Goal: Information Seeking & Learning: Check status

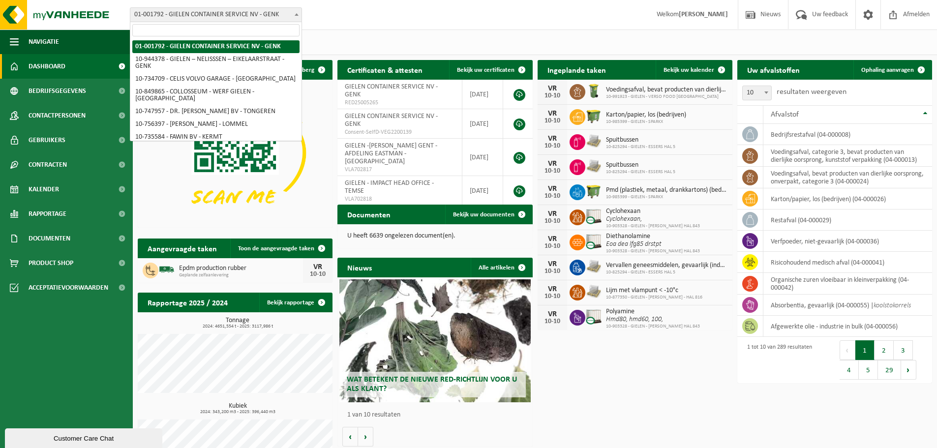
click at [261, 15] on span "01-001792 - GIELEN CONTAINER SERVICE NV - GENK" at bounding box center [215, 15] width 171 height 14
click at [228, 31] on input "search" at bounding box center [215, 30] width 167 height 12
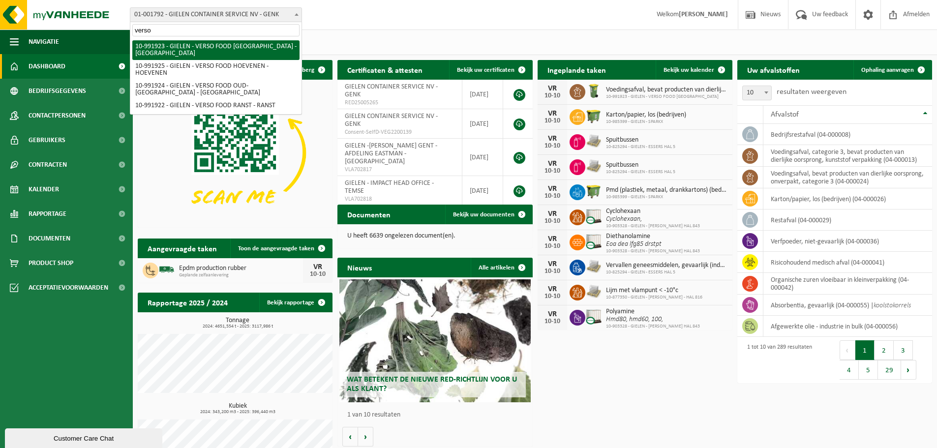
type input "verso"
select select "170006"
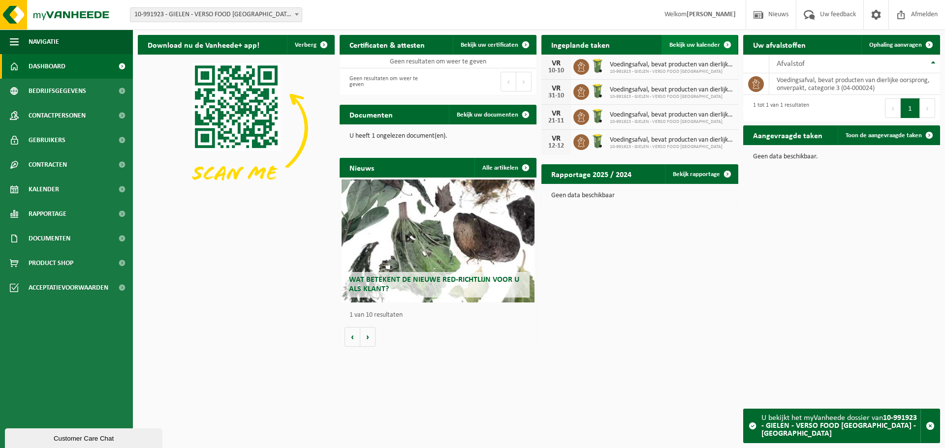
click at [701, 42] on span "Bekijk uw kalender" at bounding box center [694, 45] width 51 height 6
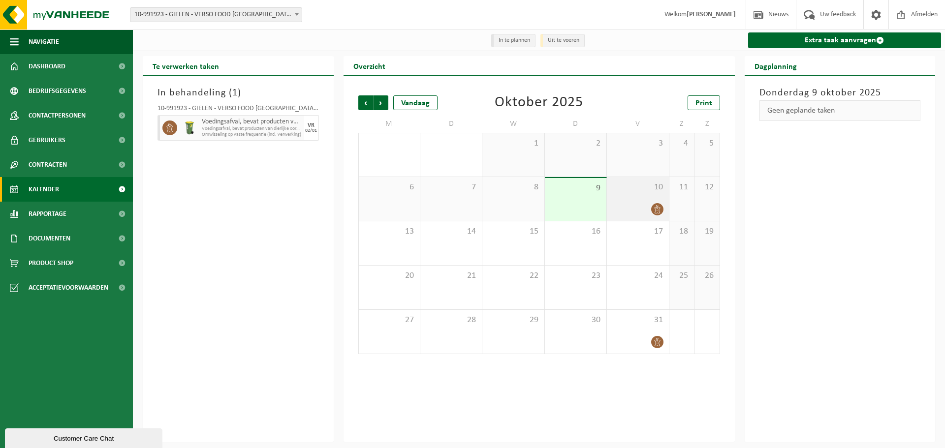
click at [648, 203] on div at bounding box center [638, 209] width 52 height 13
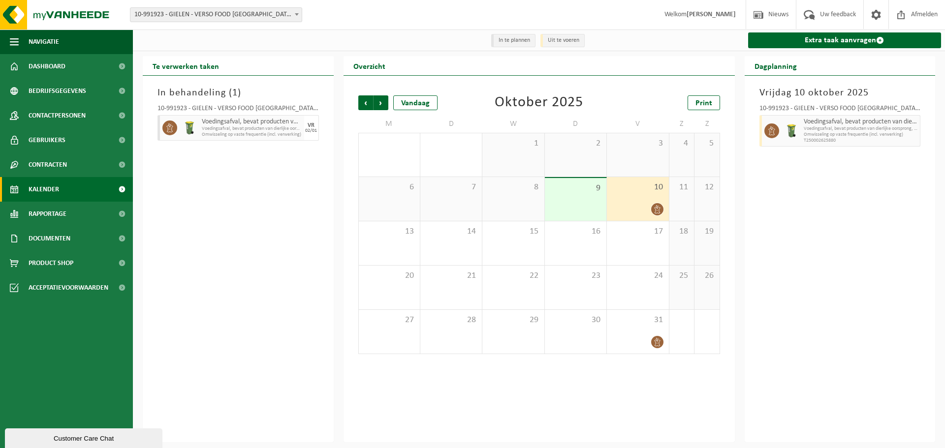
click at [281, 9] on span "10-991923 - GIELEN - VERSO FOOD [GEOGRAPHIC_DATA] - [GEOGRAPHIC_DATA]" at bounding box center [215, 15] width 171 height 14
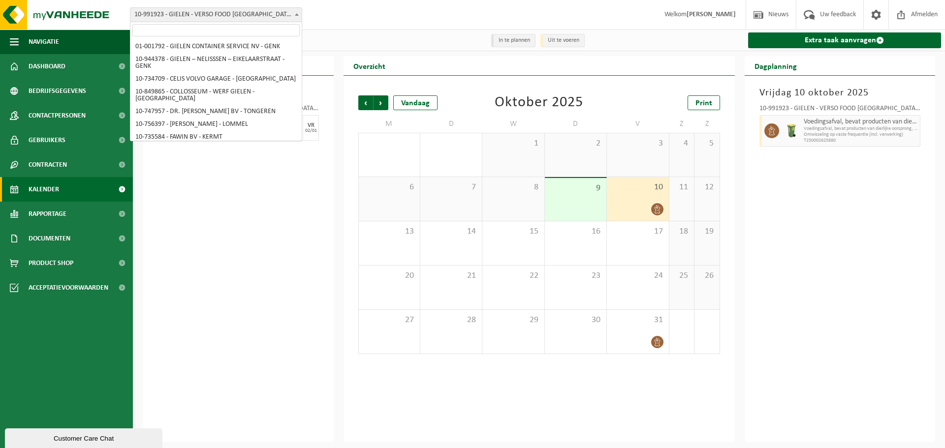
scroll to position [3261, 0]
select select "170008"
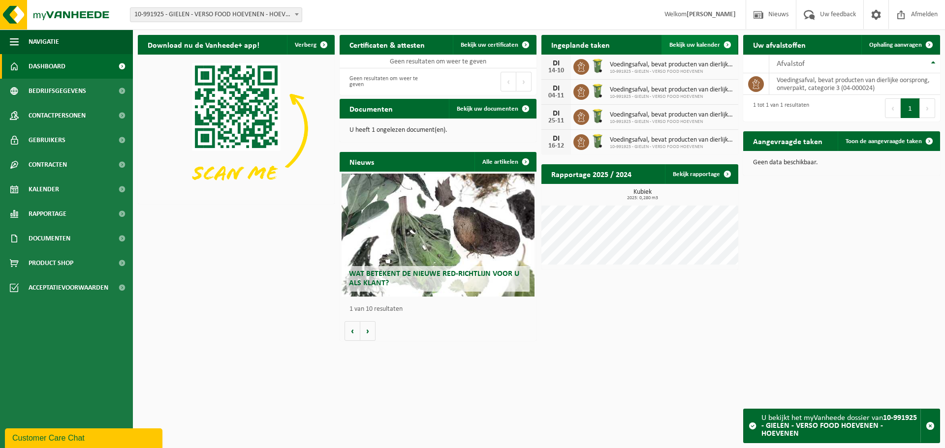
click at [695, 44] on span "Bekijk uw kalender" at bounding box center [694, 45] width 51 height 6
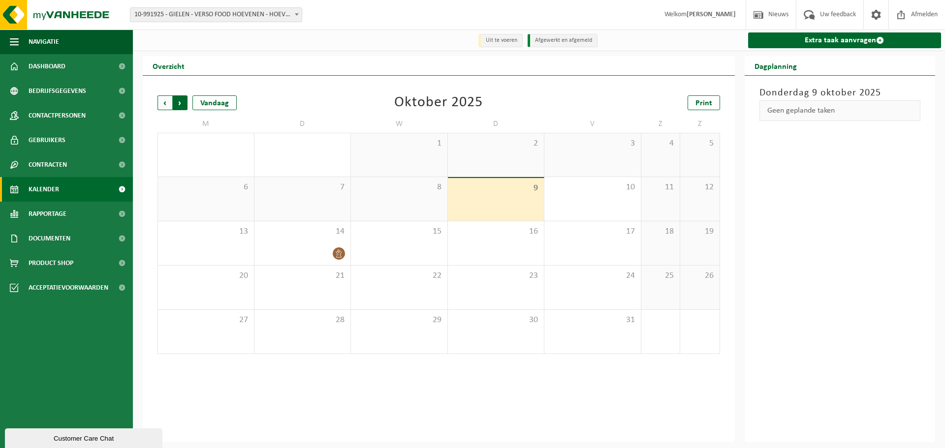
click at [160, 103] on span "Vorige" at bounding box center [164, 102] width 15 height 15
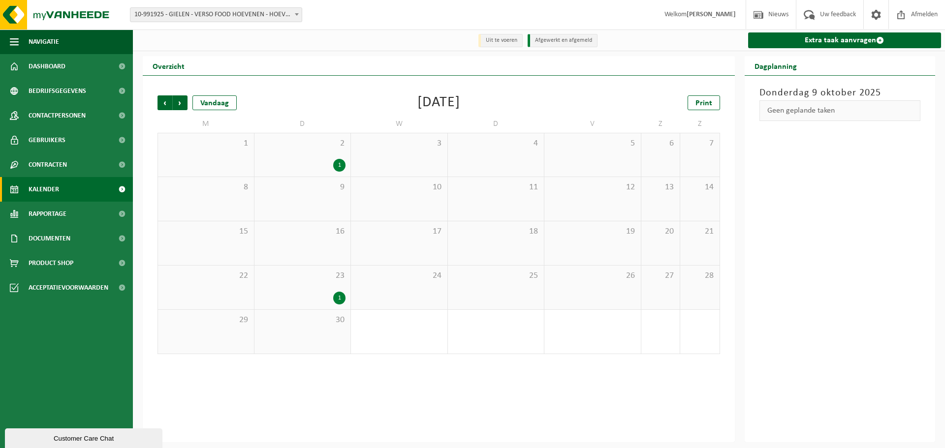
click at [242, 11] on span "10-991925 - GIELEN - VERSO FOOD HOEVENEN - HOEVENEN" at bounding box center [215, 15] width 171 height 14
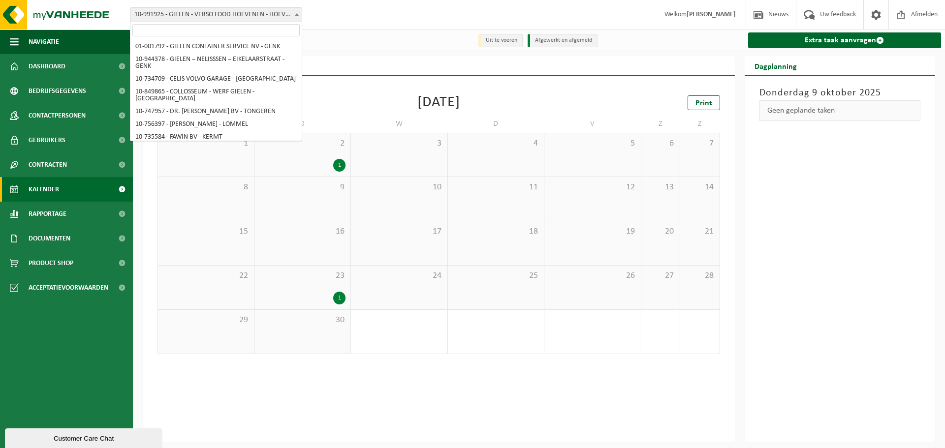
scroll to position [3260, 0]
select select "170005"
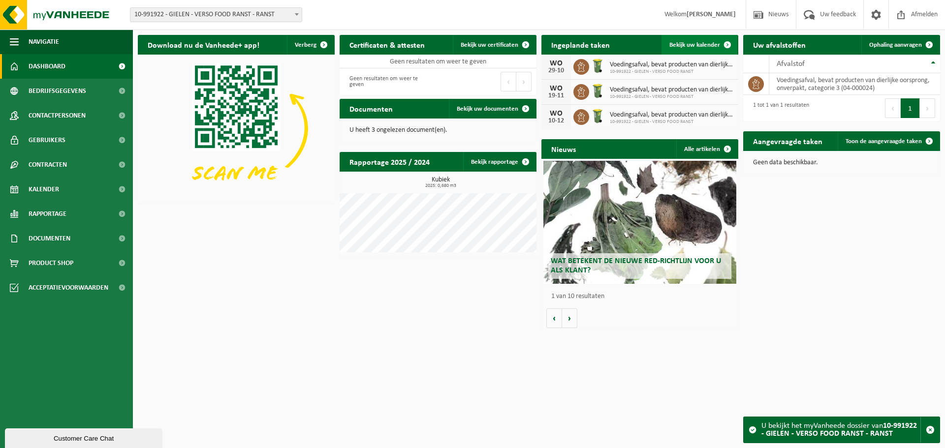
click at [701, 41] on link "Bekijk uw kalender" at bounding box center [699, 45] width 76 height 20
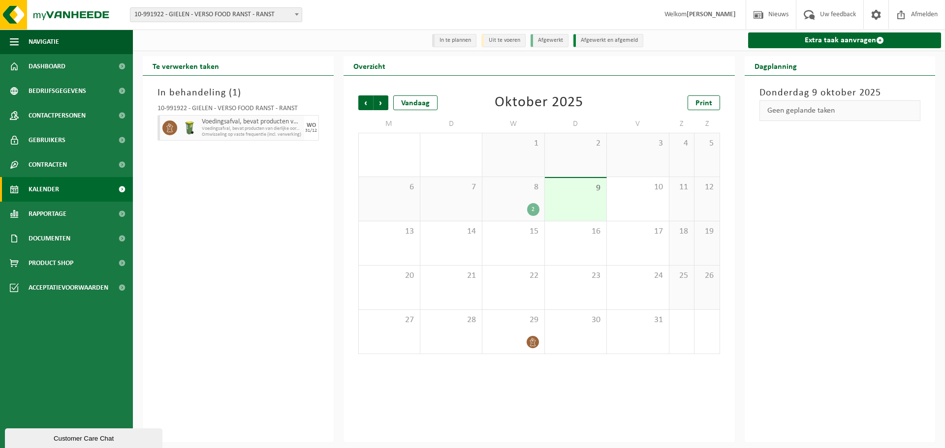
click at [516, 193] on span "8" at bounding box center [513, 187] width 52 height 11
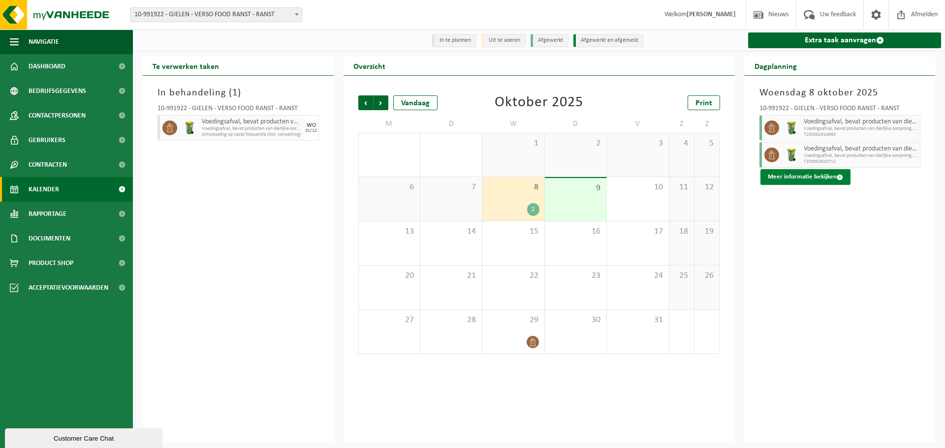
click at [812, 179] on button "Meer informatie bekijken" at bounding box center [805, 177] width 90 height 16
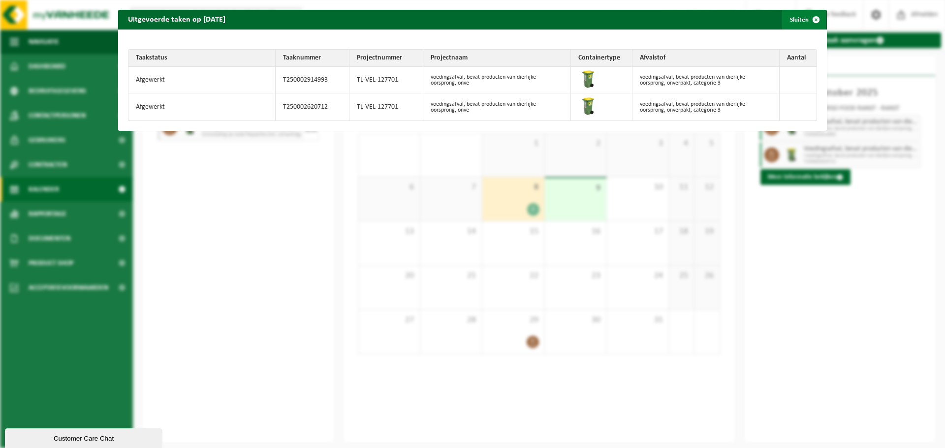
click at [806, 20] on span "button" at bounding box center [816, 20] width 20 height 20
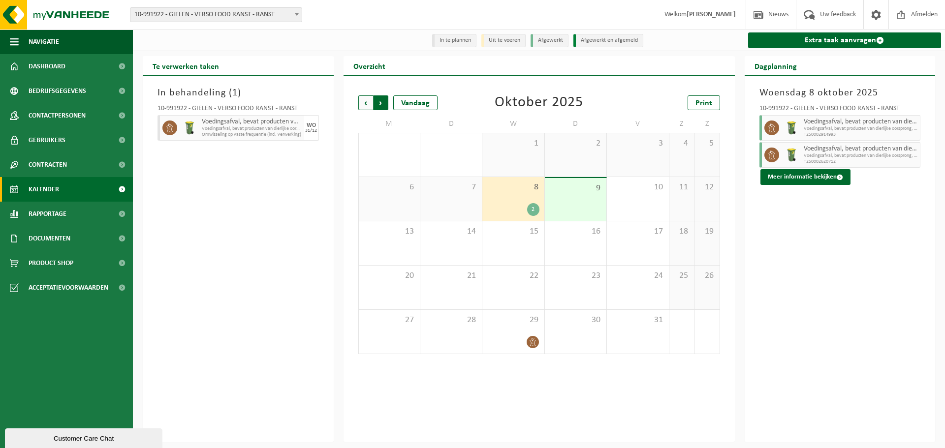
click at [364, 101] on span "Vorige" at bounding box center [365, 102] width 15 height 15
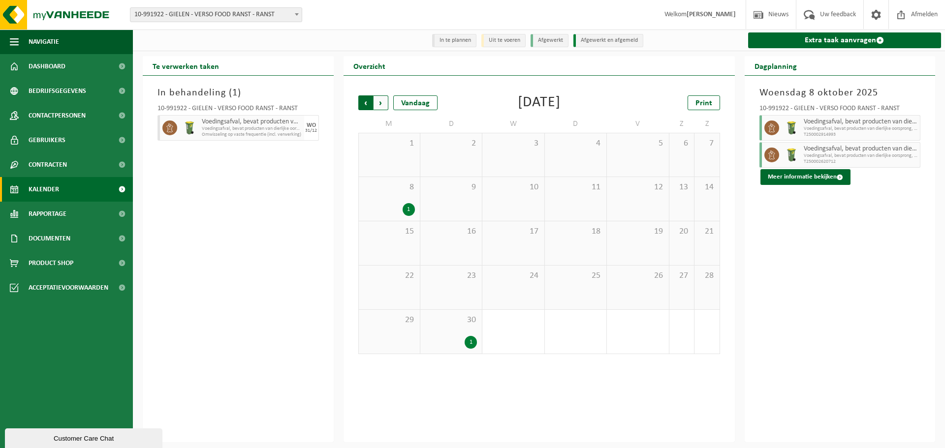
click at [383, 107] on span "Volgende" at bounding box center [380, 102] width 15 height 15
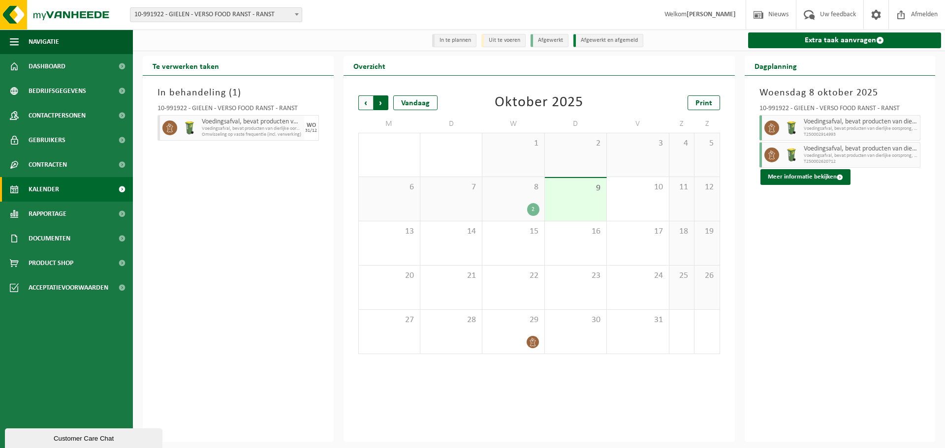
click at [360, 100] on span "Vorige" at bounding box center [365, 102] width 15 height 15
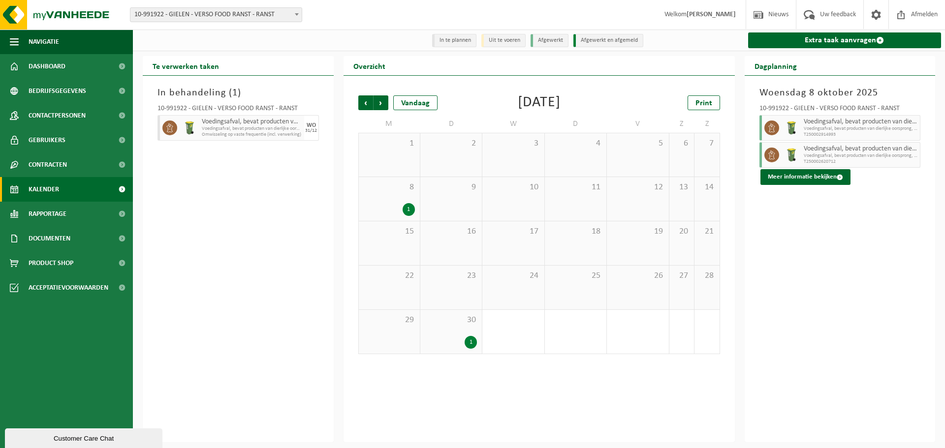
click at [464, 332] on div "30 1" at bounding box center [451, 332] width 62 height 44
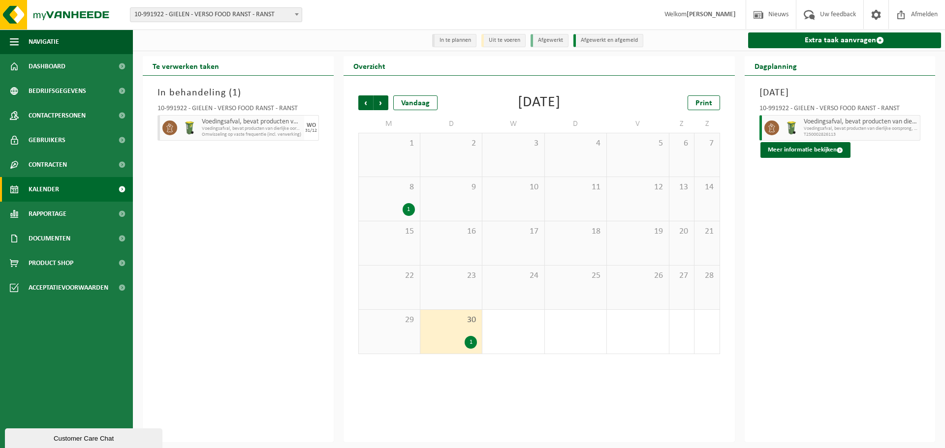
click at [389, 201] on div "8 1" at bounding box center [389, 199] width 61 height 44
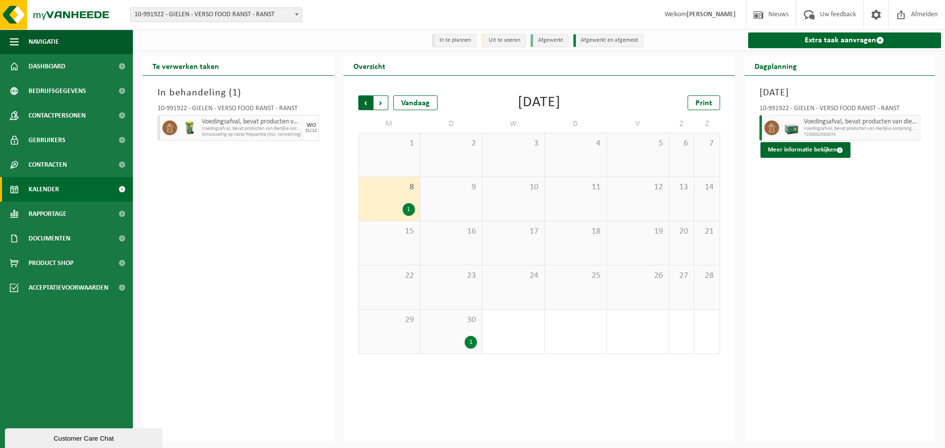
click at [380, 104] on span "Volgende" at bounding box center [380, 102] width 15 height 15
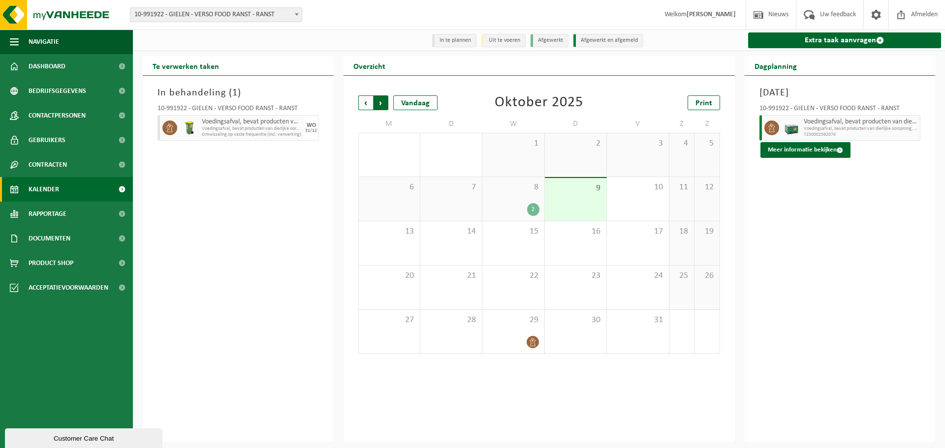
click at [361, 103] on span "Vorige" at bounding box center [365, 102] width 15 height 15
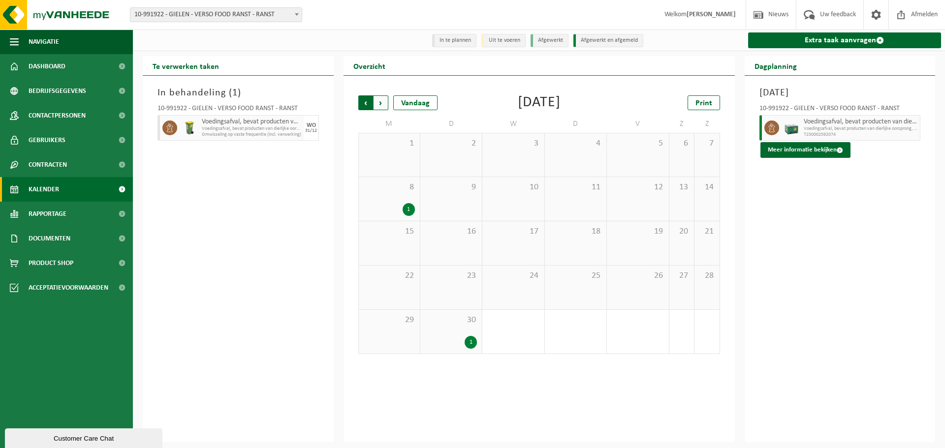
click at [383, 103] on span "Volgende" at bounding box center [380, 102] width 15 height 15
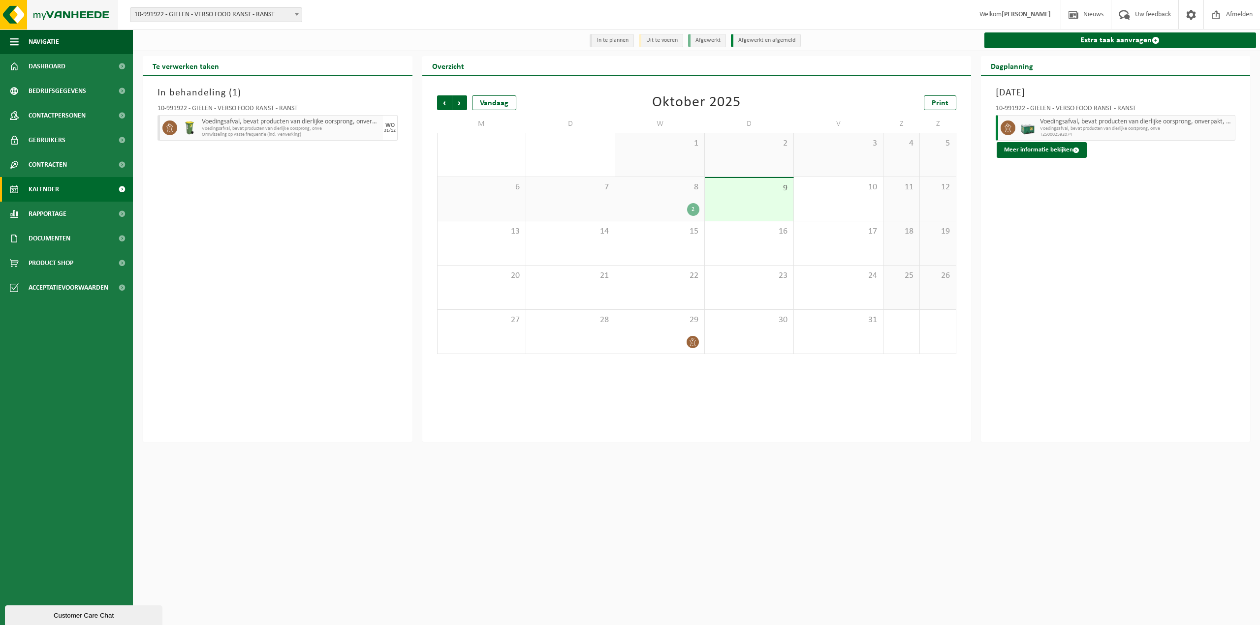
click at [43, 10] on img at bounding box center [59, 15] width 118 height 30
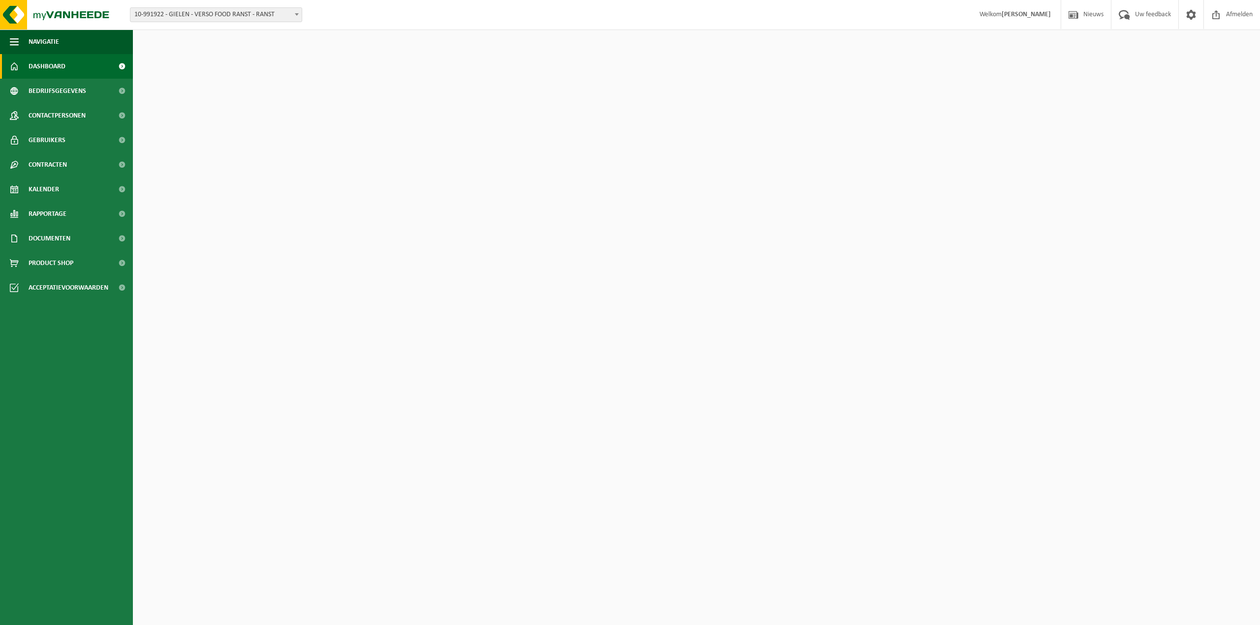
click at [285, 16] on span "10-991922 - GIELEN - VERSO FOOD RANST - RANST" at bounding box center [215, 15] width 171 height 14
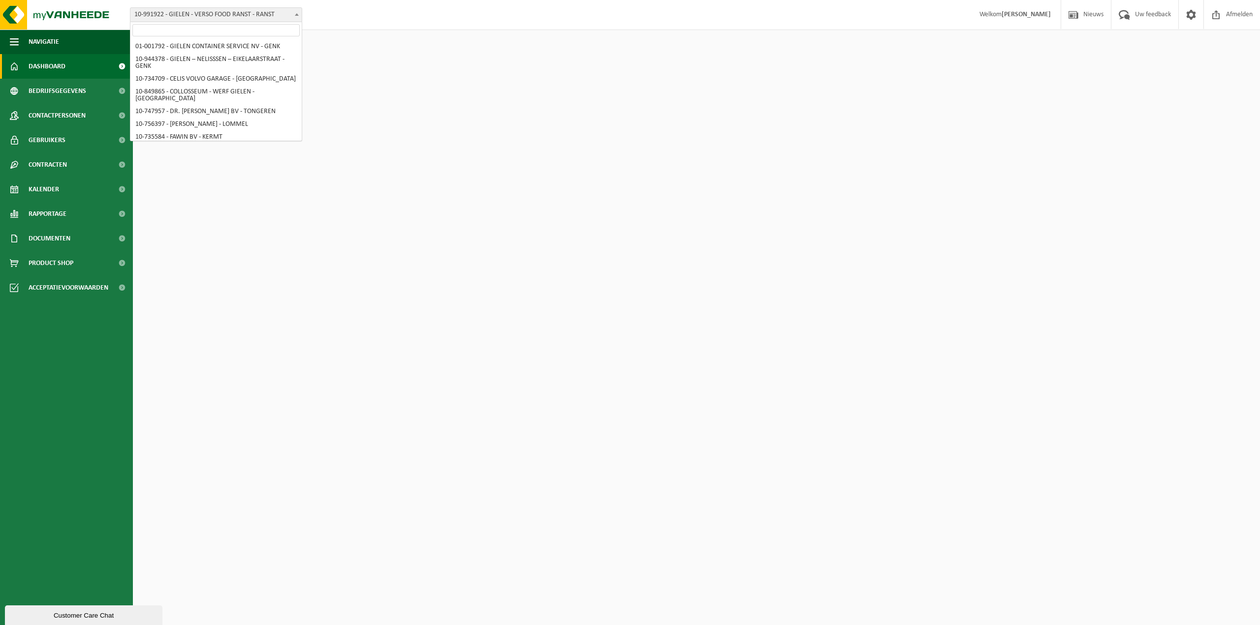
scroll to position [3313, 0]
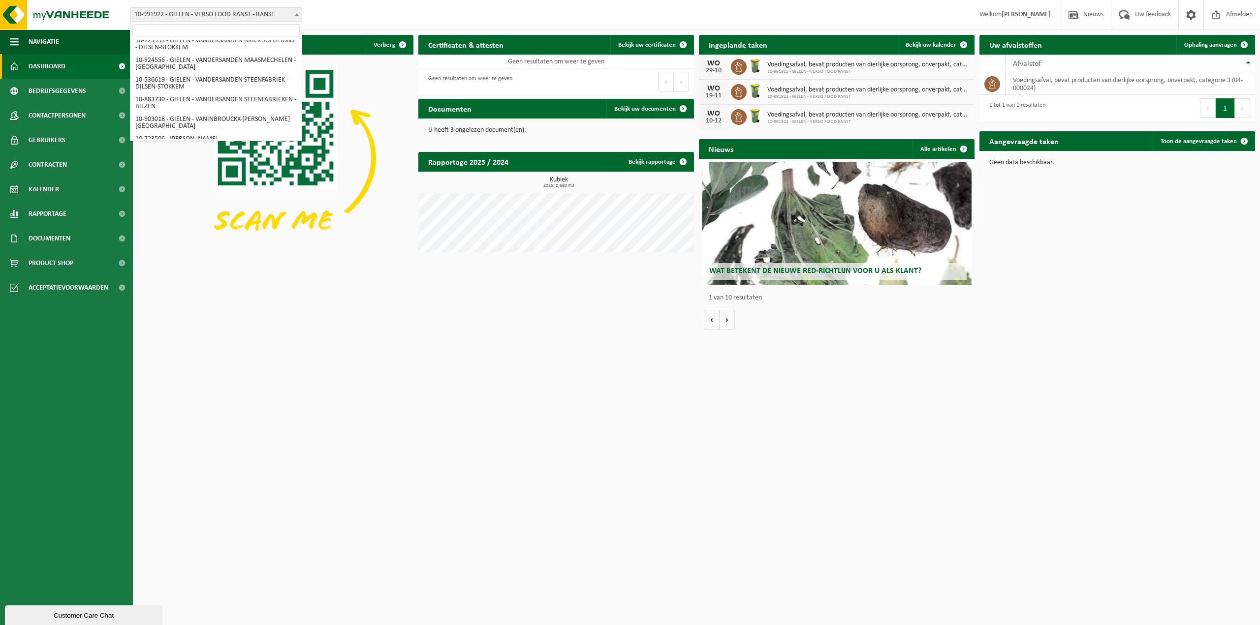
click at [253, 27] on input "search" at bounding box center [215, 30] width 167 height 12
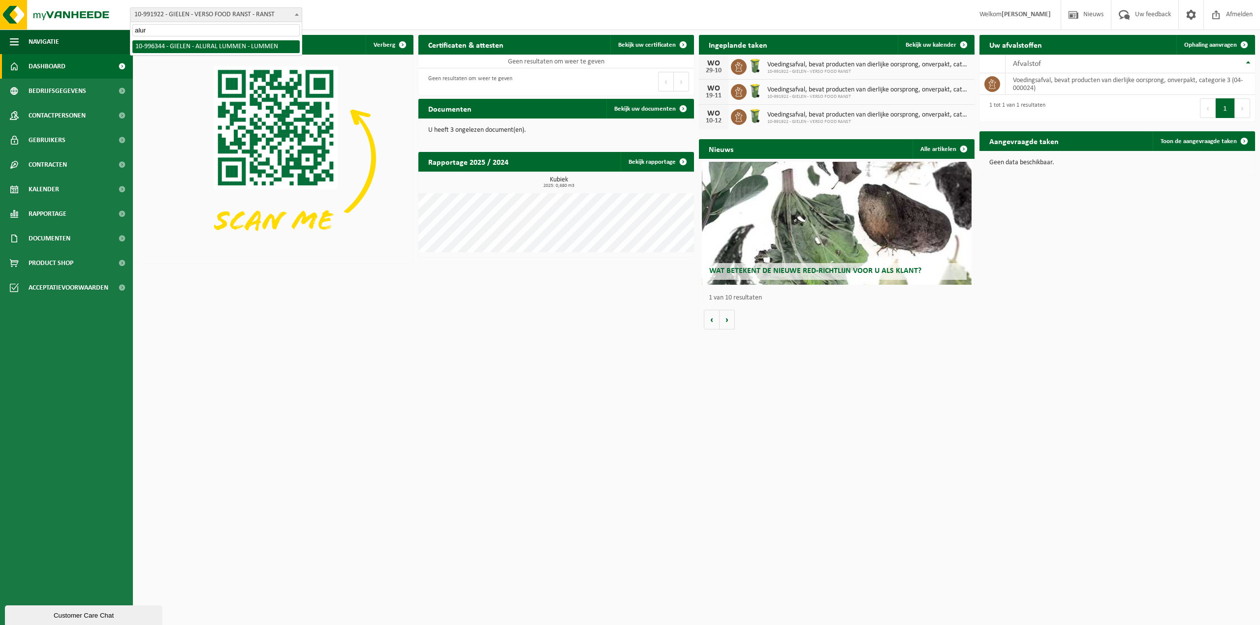
type input "alur"
select select "172777"
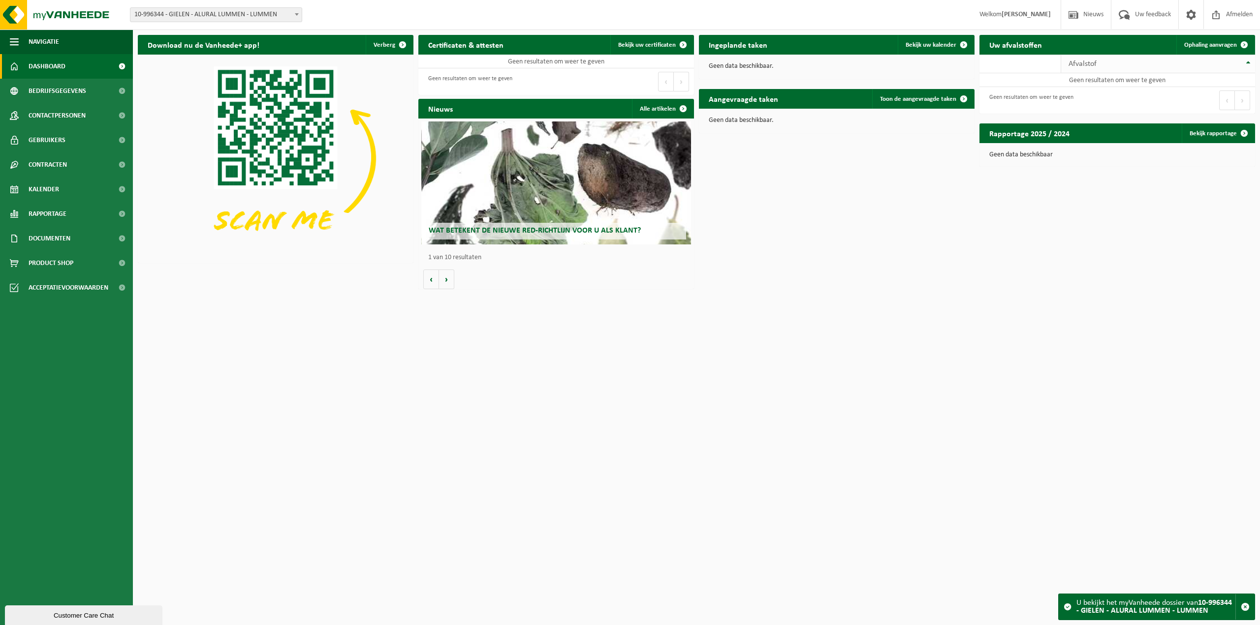
click at [1080, 62] on span "Afvalstof" at bounding box center [1082, 64] width 28 height 8
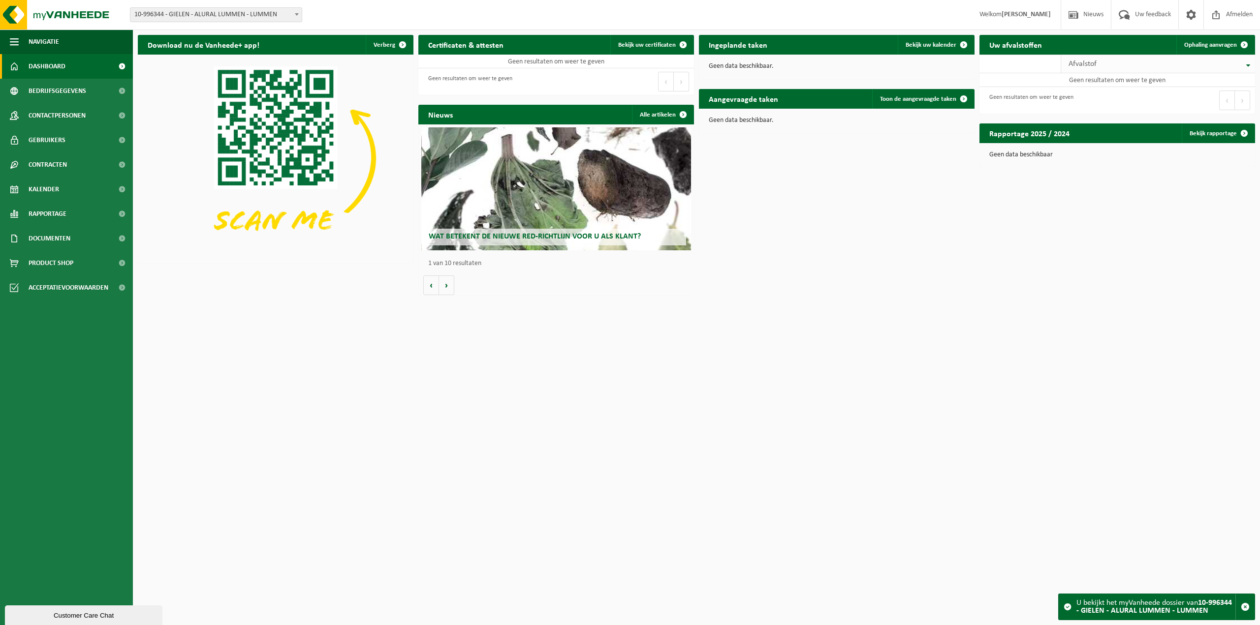
click at [1080, 63] on span "Afvalstof" at bounding box center [1082, 64] width 28 height 8
